Goal: Task Accomplishment & Management: Use online tool/utility

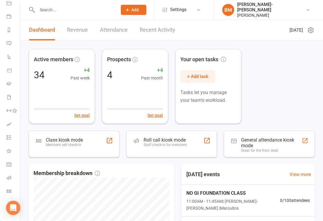
scroll to position [60, 1]
click at [10, 189] on icon at bounding box center [9, 191] width 5 height 5
click at [300, 7] on div "[PERSON_NAME]-[PERSON_NAME]" at bounding box center [271, 7] width 68 height 11
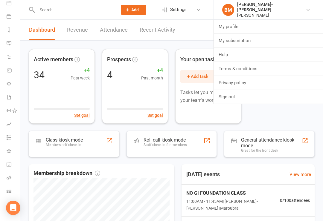
click at [247, 94] on link "Sign out" at bounding box center [268, 97] width 109 height 14
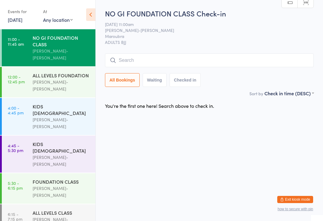
click at [90, 16] on icon at bounding box center [90, 14] width 9 height 13
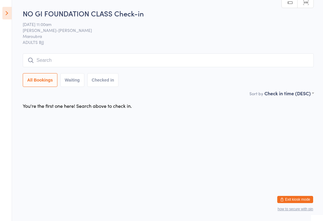
click at [6, 15] on icon at bounding box center [6, 13] width 9 height 13
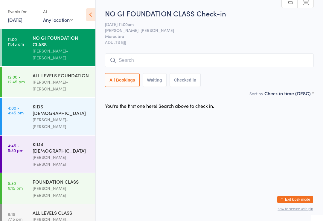
click at [54, 79] on div "[PERSON_NAME]-[PERSON_NAME]" at bounding box center [62, 86] width 58 height 14
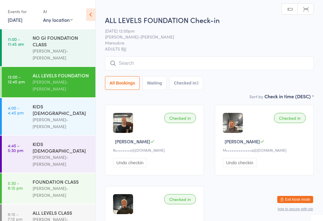
click at [148, 60] on input "search" at bounding box center [209, 63] width 209 height 14
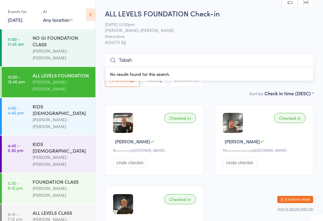
type input "Tabah"
click at [59, 19] on select "Any location Example Room (Rename me!) Maroubra" at bounding box center [58, 19] width 30 height 7
select select "0"
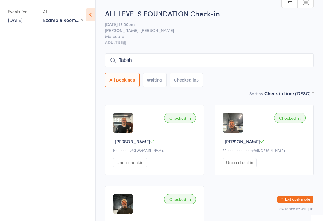
click at [91, 12] on icon at bounding box center [90, 14] width 9 height 13
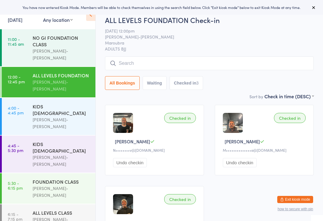
click at [297, 193] on div "Checked in Diego R N••••••••v@gmail.com Undo checkin Checked in Massimo B M••••…" at bounding box center [209, 181] width 219 height 163
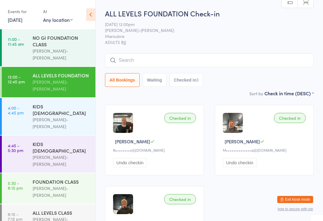
click at [297, 196] on button "Exit kiosk mode" at bounding box center [295, 199] width 36 height 7
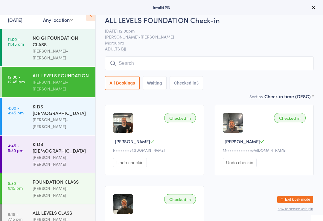
click at [69, 19] on select "Any location Example Room (Rename me!) [GEOGRAPHIC_DATA]" at bounding box center [58, 19] width 30 height 7
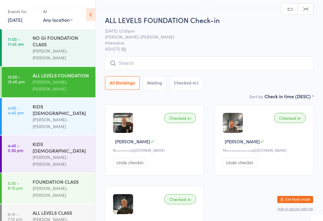
click at [62, 17] on select "Any location Example Room (Rename me!) [GEOGRAPHIC_DATA]" at bounding box center [58, 19] width 30 height 7
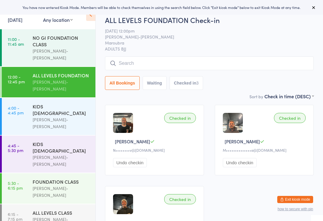
click at [314, 8] on icon at bounding box center [313, 7] width 5 height 5
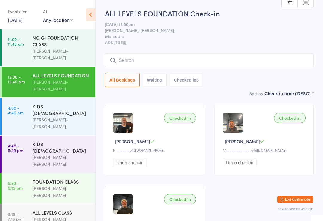
click at [64, 20] on select "Any location Example Room (Rename me!) [GEOGRAPHIC_DATA]" at bounding box center [58, 19] width 30 height 7
select select "1"
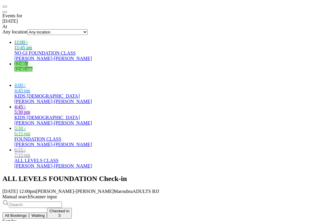
click at [28, 74] on link "12:00 - 12:45 pm ALL LEVELS FOUNDATION Braddah Jiu-Jitsu Maroubra" at bounding box center [167, 72] width 306 height 22
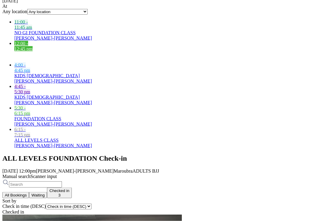
scroll to position [21, 0]
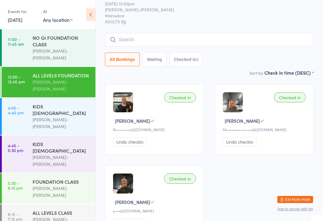
click at [257, 39] on input "search" at bounding box center [209, 40] width 209 height 14
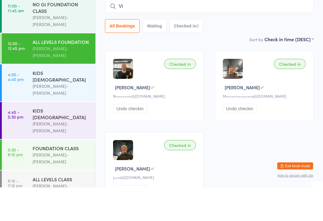
type input "Vic"
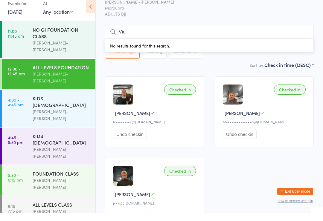
scroll to position [0, 0]
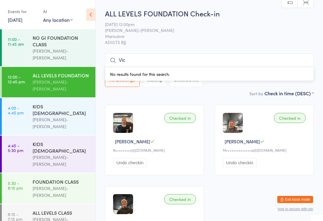
click at [19, 80] on link "12:00 - 12:45 pm ALL LEVELS FOUNDATION Braddah Jiu-Jitsu Maroubra" at bounding box center [49, 82] width 94 height 30
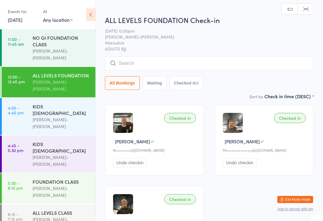
click at [57, 18] on select "Any location Example Room (Rename me!) Maroubra" at bounding box center [58, 19] width 30 height 7
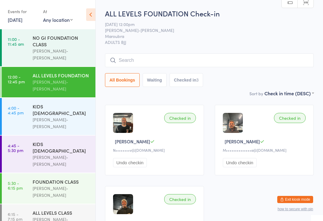
click at [68, 19] on select "Any location Example Room (Rename me!) Maroubra" at bounding box center [58, 19] width 30 height 7
click at [31, 44] on link "11:00 - 11:45 am NO GI FOUNDATION CLASS Braddah Jiu-Jitsu Maroubra" at bounding box center [49, 47] width 94 height 37
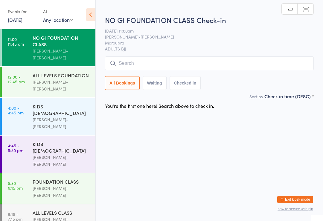
click at [31, 69] on link "12:00 - 12:45 pm ALL LEVELS FOUNDATION Braddah Jiu-Jitsu Maroubra" at bounding box center [49, 82] width 94 height 30
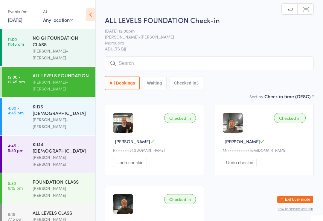
click at [20, 20] on link "[DATE]" at bounding box center [15, 19] width 15 height 7
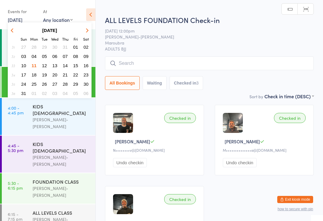
click at [54, 15] on div "At" at bounding box center [58, 12] width 30 height 10
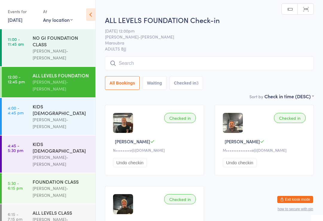
click at [53, 18] on select "Any location Example Room (Rename me!) Maroubra" at bounding box center [58, 19] width 30 height 7
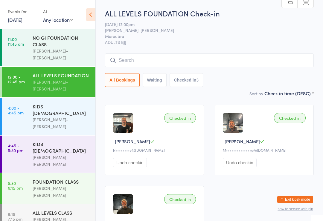
click at [199, 57] on input "search" at bounding box center [209, 61] width 209 height 14
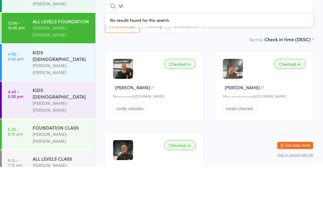
type input "V"
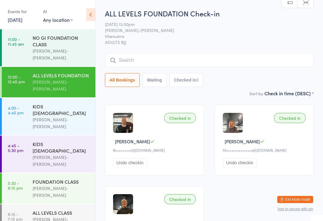
click at [88, 13] on icon at bounding box center [90, 14] width 9 height 13
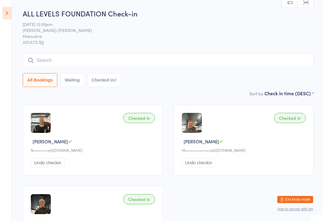
click at [39, 33] on span "Braddah Jiu-Jitsu Maroubra" at bounding box center [164, 30] width 282 height 6
click at [42, 25] on span "11 Aug 12:00pm" at bounding box center [164, 24] width 282 height 6
click at [10, 12] on icon at bounding box center [6, 13] width 9 height 13
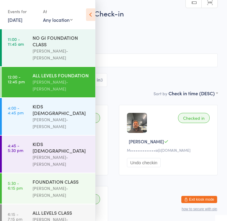
click at [63, 39] on div "NO GI FOUNDATION CLASS" at bounding box center [62, 40] width 58 height 13
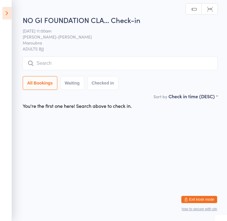
click at [118, 35] on span "Braddah Jiu-Jitsu Maroubra" at bounding box center [116, 37] width 186 height 6
click at [3, 15] on icon at bounding box center [6, 13] width 9 height 13
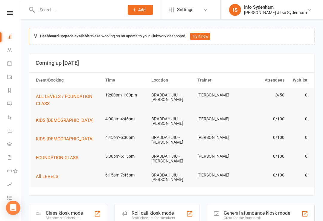
click at [8, 12] on icon at bounding box center [10, 13] width 6 height 4
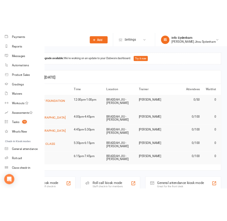
scroll to position [66, 1]
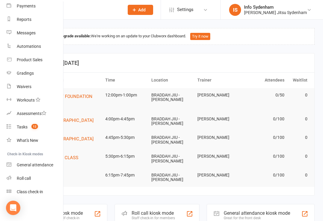
click at [266, 42] on div "Dashboard upgrade available: We're working on an update to your Clubworx dashbo…" at bounding box center [172, 36] width 286 height 17
click at [164, 211] on div "Roll call kiosk mode" at bounding box center [153, 213] width 43 height 6
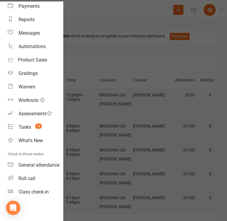
scroll to position [66, 0]
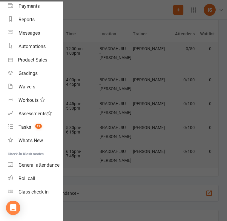
click at [48, 164] on div "General attendance" at bounding box center [39, 165] width 41 height 6
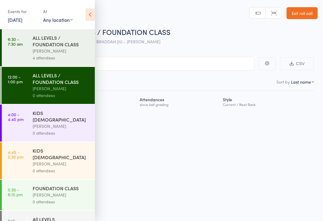
click at [30, 82] on link "12:00 - 1:00 pm ALL LEVELS / FOUNDATION CLASS Martin Melecchi 0 attendees" at bounding box center [48, 85] width 93 height 37
click at [154, 65] on input "search" at bounding box center [131, 64] width 245 height 14
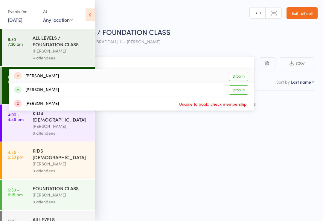
type input "Vic"
click at [242, 93] on link "Drop in" at bounding box center [238, 89] width 19 height 9
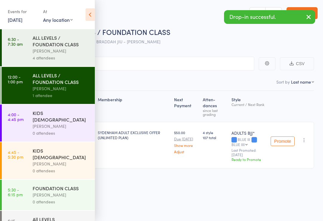
click at [251, 40] on div "Roll Call for ALL LEVELS / FOUNDATION CLASS 11 Aug 12:00 Martin Melecchi BRADDA…" at bounding box center [169, 37] width 297 height 21
click at [91, 12] on icon at bounding box center [89, 14] width 9 height 13
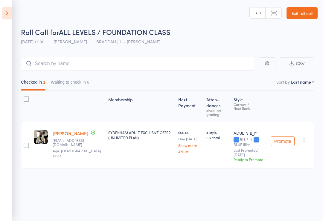
click at [285, 36] on div "Roll Call for ALL LEVELS / FOUNDATION CLASS" at bounding box center [169, 32] width 297 height 10
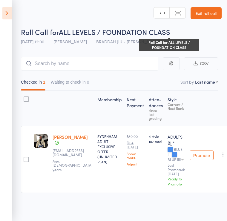
click at [213, 36] on div "Roll Call for ALL LEVELS / FOUNDATION CLASS" at bounding box center [121, 32] width 201 height 10
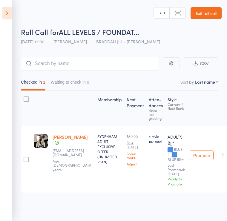
click at [220, 46] on div "Roll Call for ALL LEVELS / FOUNDAT… Roll Call for ALL LEVELS / FOUNDATION CLASS…" at bounding box center [121, 37] width 201 height 21
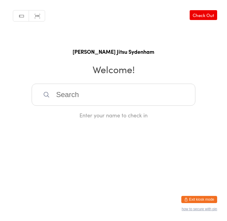
click at [21, 12] on link "Manual search" at bounding box center [21, 15] width 16 height 11
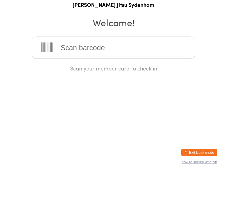
click at [74, 78] on html "You have now entered Kiosk Mode. Members will be able to check themselves in us…" at bounding box center [113, 110] width 227 height 221
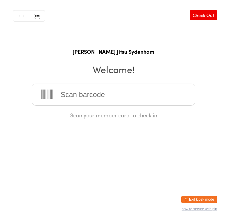
click at [114, 51] on h1 "[PERSON_NAME] Jitsu Sydenham" at bounding box center [113, 51] width 215 height 7
click at [128, 70] on h2 "Welcome!" at bounding box center [113, 68] width 215 height 13
click at [36, 157] on html "You have now entered Kiosk Mode. Members will be able to check themselves in us…" at bounding box center [113, 110] width 227 height 221
click at [7, 49] on div "Manual search Scanner input Check Out Braddah Jiu Jitsu Sydenham Welcome! Scan …" at bounding box center [113, 59] width 227 height 119
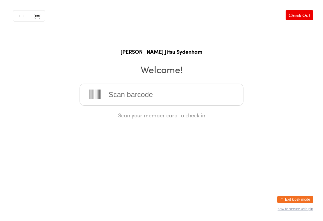
click at [227, 15] on link "Check Out" at bounding box center [299, 15] width 28 height 10
click at [227, 196] on button "Exit kiosk mode" at bounding box center [295, 199] width 36 height 7
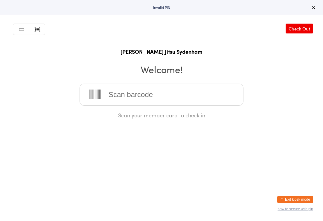
click at [312, 8] on icon at bounding box center [313, 7] width 5 height 5
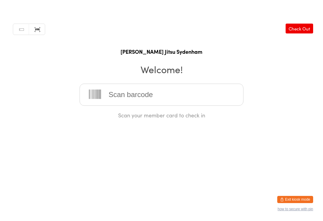
click at [301, 29] on link "Check Out" at bounding box center [299, 29] width 28 height 10
click at [303, 196] on button "Exit kiosk mode" at bounding box center [295, 199] width 36 height 7
click at [24, 19] on link "Manual search" at bounding box center [21, 15] width 16 height 11
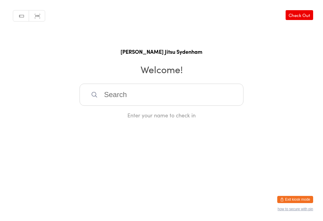
click at [22, 15] on link "Manual search" at bounding box center [21, 15] width 16 height 11
click at [294, 13] on link "Check Out" at bounding box center [299, 15] width 28 height 10
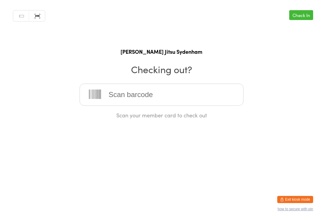
click at [307, 16] on link "Check In" at bounding box center [301, 15] width 24 height 10
click at [173, 119] on div "Scan your member card to check in" at bounding box center [162, 115] width 164 height 7
click at [41, 14] on link "Scanner input" at bounding box center [37, 15] width 16 height 11
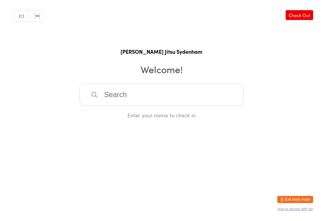
click at [22, 16] on link "Manual search" at bounding box center [21, 15] width 16 height 11
click at [20, 14] on link "Manual search" at bounding box center [21, 15] width 16 height 11
click at [304, 196] on button "Exit kiosk mode" at bounding box center [295, 199] width 36 height 7
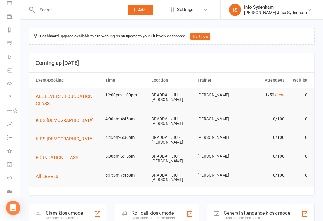
scroll to position [60, 0]
click at [11, 189] on link "Class check-in" at bounding box center [13, 191] width 13 height 13
